Goal: Transaction & Acquisition: Purchase product/service

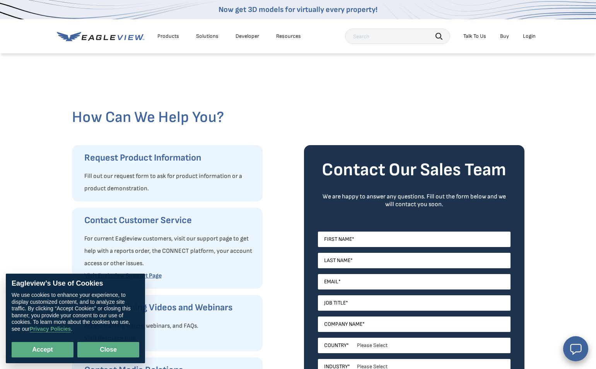
click at [103, 351] on button "Close" at bounding box center [108, 349] width 62 height 15
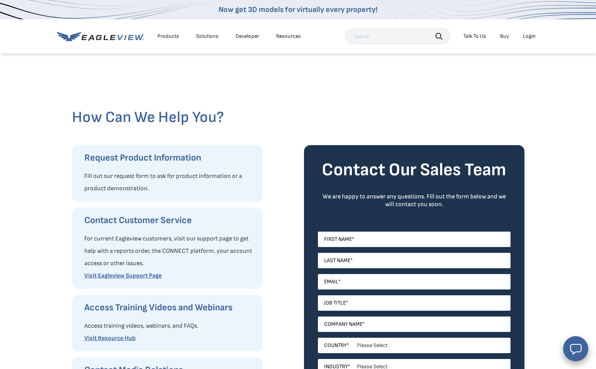
click at [505, 37] on link "Buy" at bounding box center [504, 36] width 9 height 7
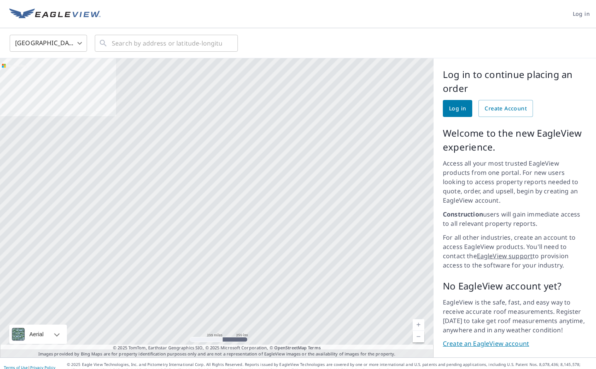
click at [503, 340] on link "Create an EagleView account" at bounding box center [514, 344] width 144 height 9
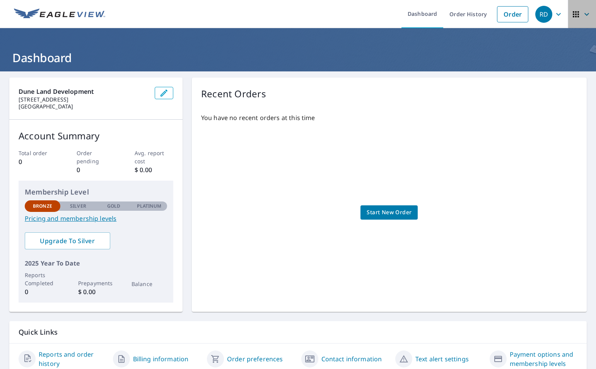
click at [579, 14] on icon "button" at bounding box center [575, 14] width 9 height 9
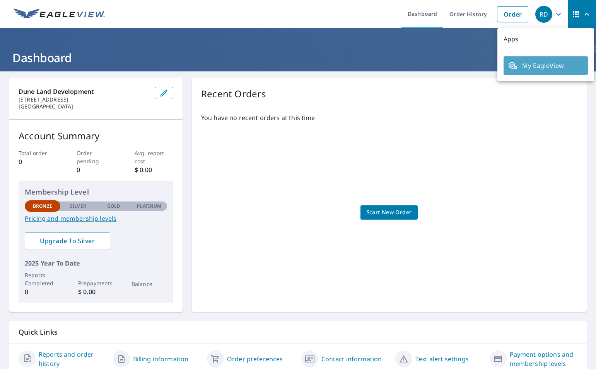
click at [542, 65] on span "My EagleView" at bounding box center [545, 65] width 75 height 9
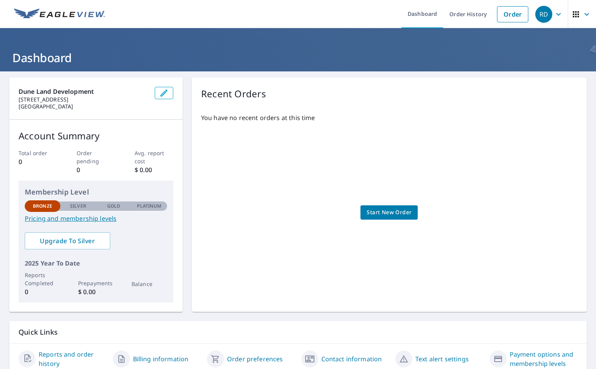
click at [83, 221] on link "Pricing and membership levels" at bounding box center [96, 218] width 142 height 9
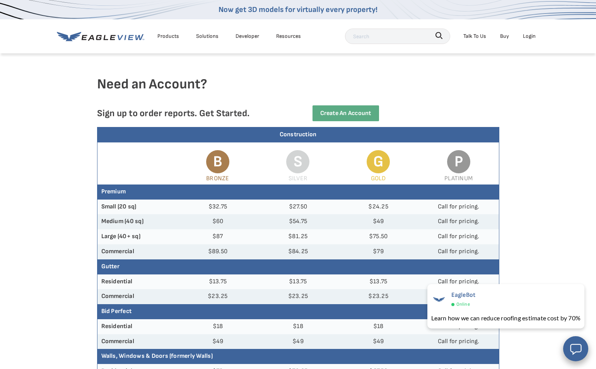
click at [169, 36] on div "Products" at bounding box center [168, 36] width 22 height 10
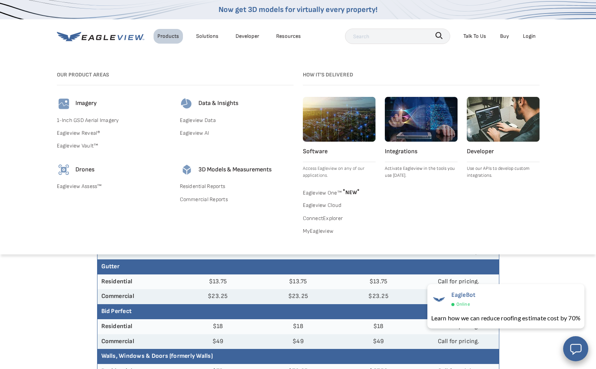
click at [97, 119] on link "1-Inch GSD Aerial Imagery" at bounding box center [114, 121] width 114 height 10
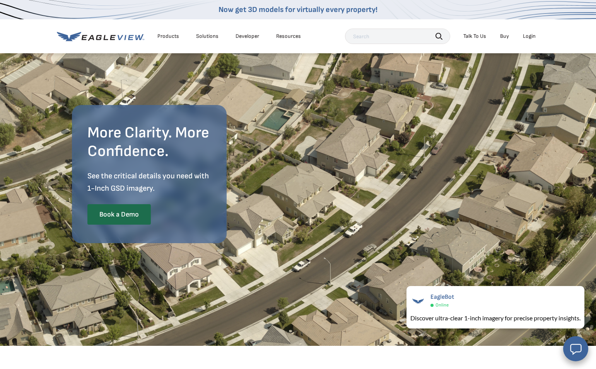
click at [402, 31] on input "text" at bounding box center [397, 36] width 105 height 15
click at [529, 36] on div "Login" at bounding box center [528, 36] width 13 height 7
click at [505, 37] on link "Buy" at bounding box center [504, 36] width 9 height 7
click at [374, 39] on input "text" at bounding box center [397, 36] width 105 height 15
type input "11324 poston road"
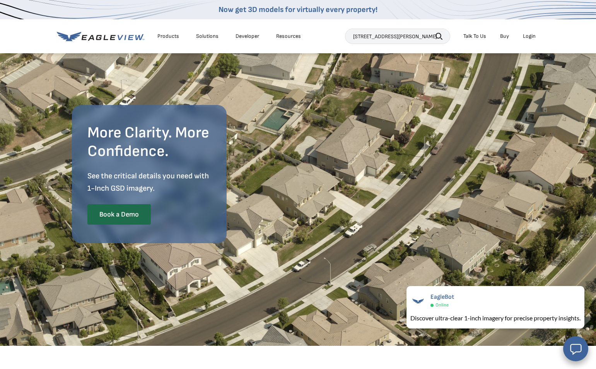
click at [439, 38] on icon "button" at bounding box center [438, 36] width 6 height 6
click at [437, 35] on icon "button" at bounding box center [438, 36] width 7 height 7
click at [406, 36] on input "11324 poston road" at bounding box center [397, 36] width 105 height 15
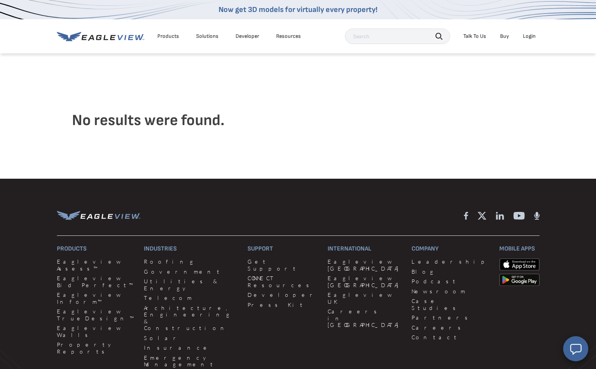
click at [169, 36] on div "Products" at bounding box center [168, 36] width 22 height 7
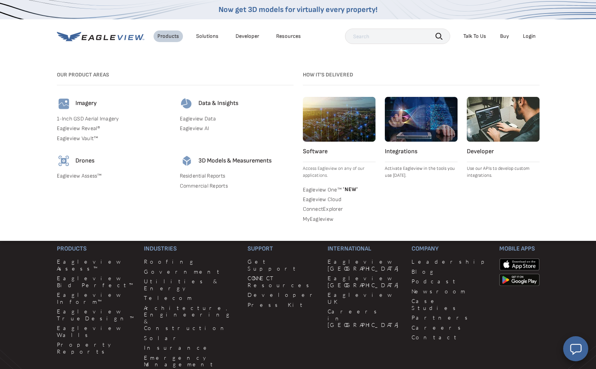
click at [87, 128] on link "Eagleview Reveal®" at bounding box center [114, 128] width 114 height 7
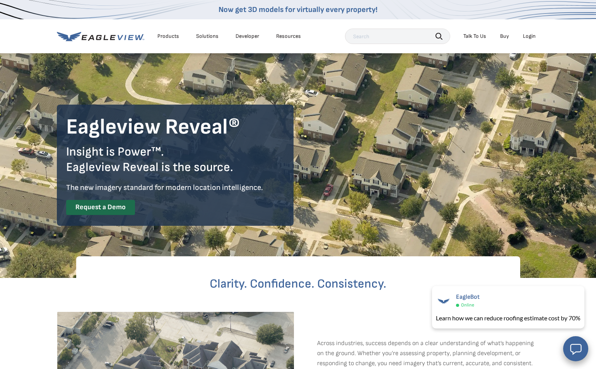
click at [168, 34] on div "Products" at bounding box center [168, 36] width 22 height 7
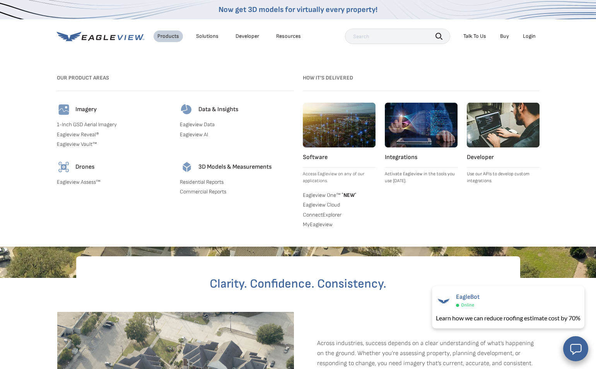
click at [81, 143] on link "Eagleview Vault™" at bounding box center [114, 144] width 114 height 7
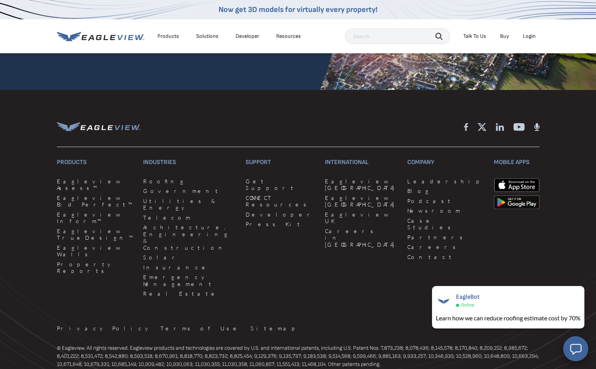
scroll to position [1796, 0]
click at [245, 195] on link "CONNECT Resources" at bounding box center [280, 202] width 70 height 14
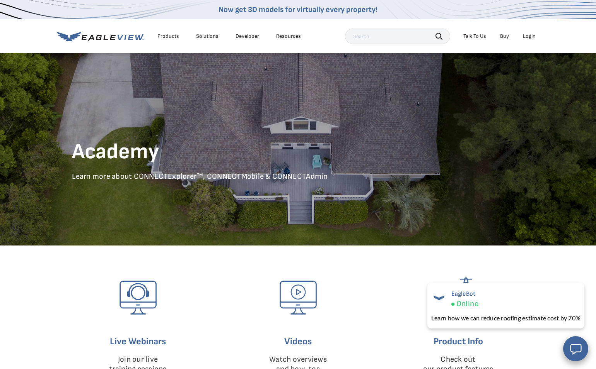
click at [504, 37] on link "Buy" at bounding box center [504, 36] width 9 height 7
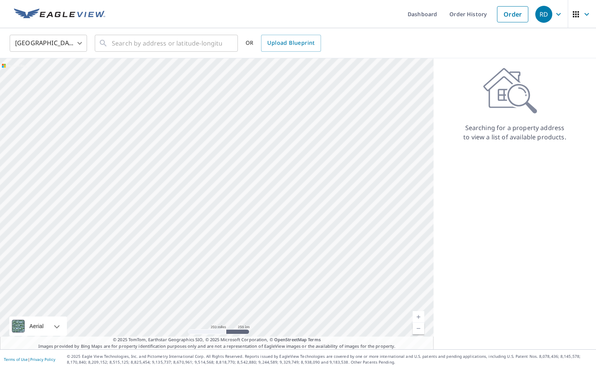
drag, startPoint x: 320, startPoint y: 295, endPoint x: 299, endPoint y: 188, distance: 109.2
click at [299, 188] on div at bounding box center [216, 203] width 433 height 291
drag, startPoint x: 252, startPoint y: 102, endPoint x: 308, endPoint y: 283, distance: 189.8
click at [308, 283] on div at bounding box center [216, 203] width 433 height 291
drag, startPoint x: 252, startPoint y: 123, endPoint x: 257, endPoint y: 155, distance: 32.5
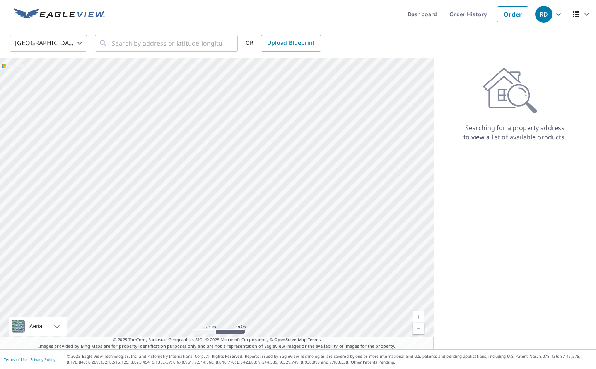
click at [257, 155] on div at bounding box center [216, 203] width 433 height 291
drag, startPoint x: 294, startPoint y: 155, endPoint x: 294, endPoint y: 248, distance: 93.1
click at [294, 248] on div at bounding box center [216, 203] width 433 height 291
drag, startPoint x: 170, startPoint y: 120, endPoint x: 255, endPoint y: 270, distance: 172.4
click at [255, 270] on div at bounding box center [216, 203] width 433 height 291
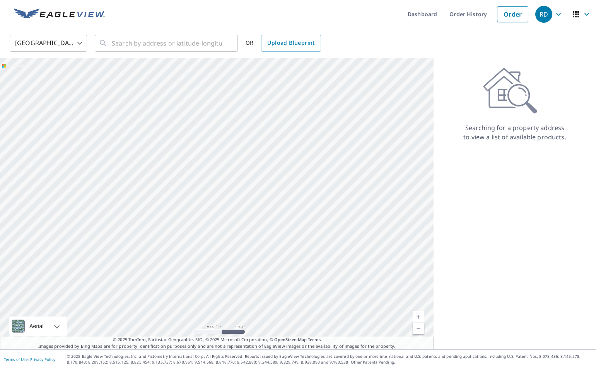
drag, startPoint x: 207, startPoint y: 109, endPoint x: 211, endPoint y: 252, distance: 142.6
click at [211, 252] on div at bounding box center [216, 203] width 433 height 291
click at [208, 182] on div at bounding box center [216, 203] width 433 height 291
drag, startPoint x: 342, startPoint y: 281, endPoint x: 184, endPoint y: 116, distance: 228.2
click at [184, 116] on div at bounding box center [216, 203] width 433 height 291
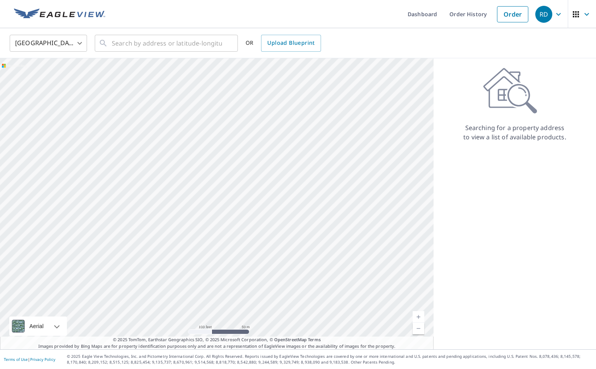
drag, startPoint x: 390, startPoint y: 171, endPoint x: 211, endPoint y: 209, distance: 183.0
click at [211, 209] on div at bounding box center [216, 203] width 433 height 291
drag, startPoint x: 191, startPoint y: 162, endPoint x: 166, endPoint y: 235, distance: 77.4
click at [166, 235] on div at bounding box center [216, 203] width 433 height 291
